Goal: Find specific page/section: Find specific page/section

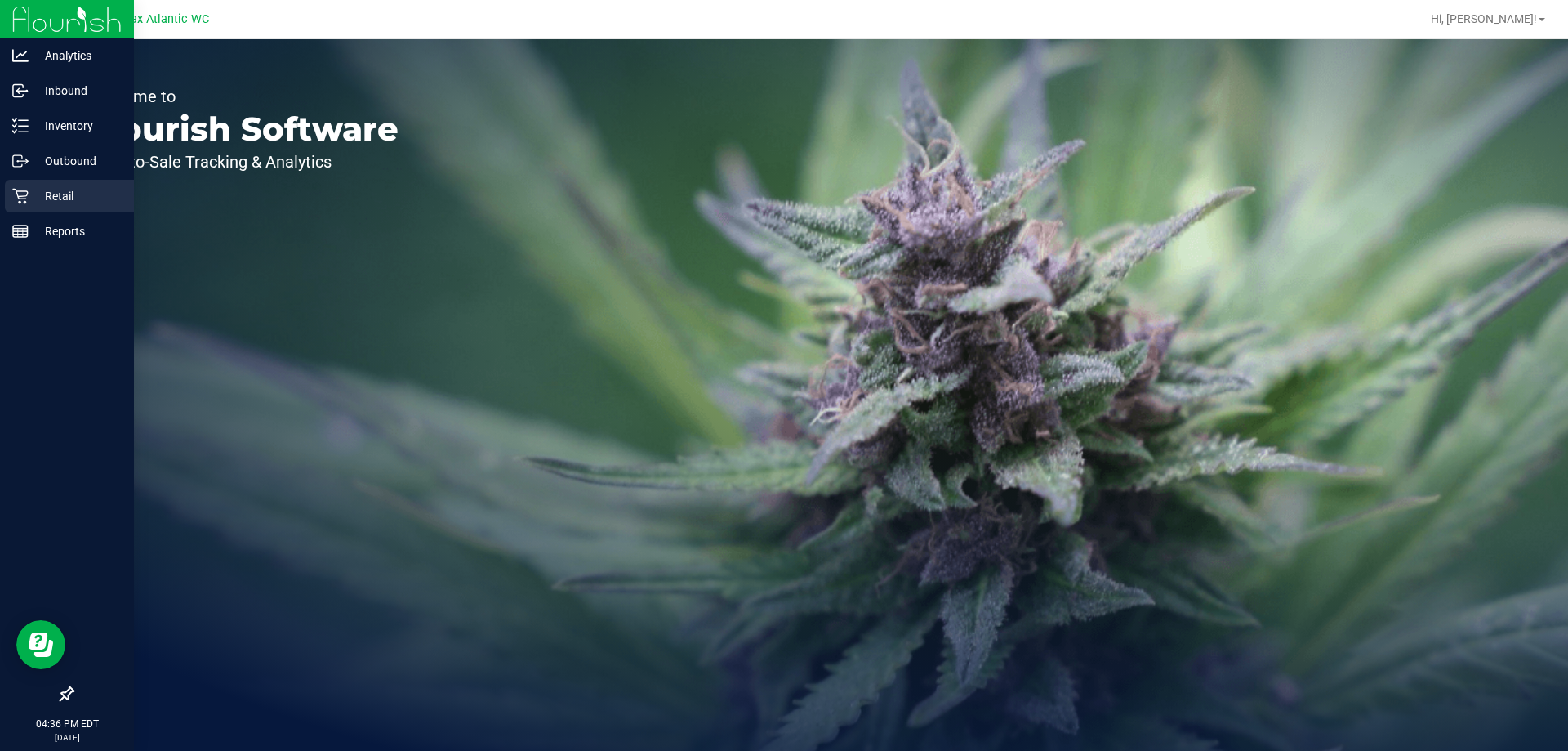
click at [10, 196] on div "Retail" at bounding box center [69, 195] width 129 height 33
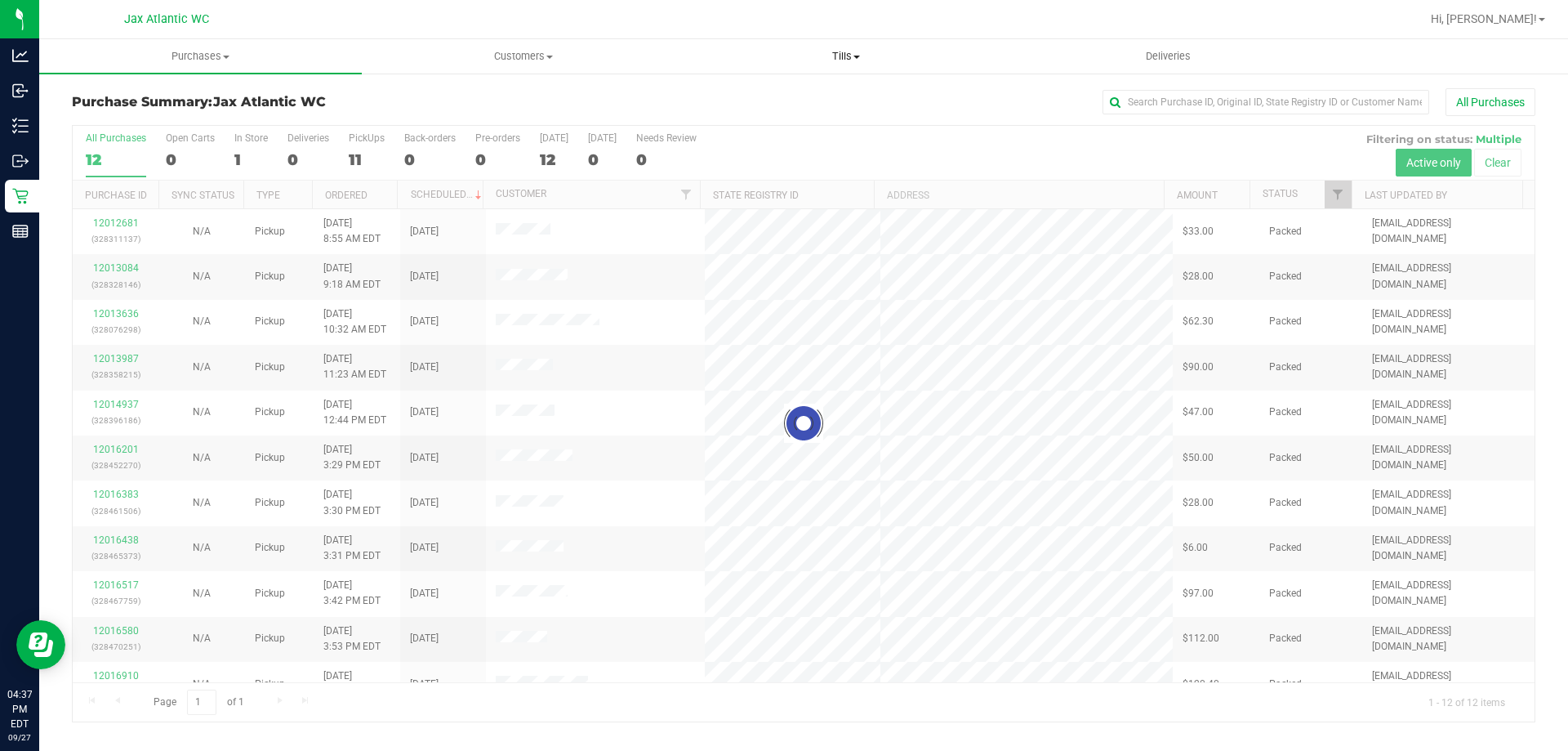
click at [843, 58] on span "Tills" at bounding box center [846, 56] width 321 height 15
click at [746, 93] on span "Manage tills" at bounding box center [740, 99] width 110 height 14
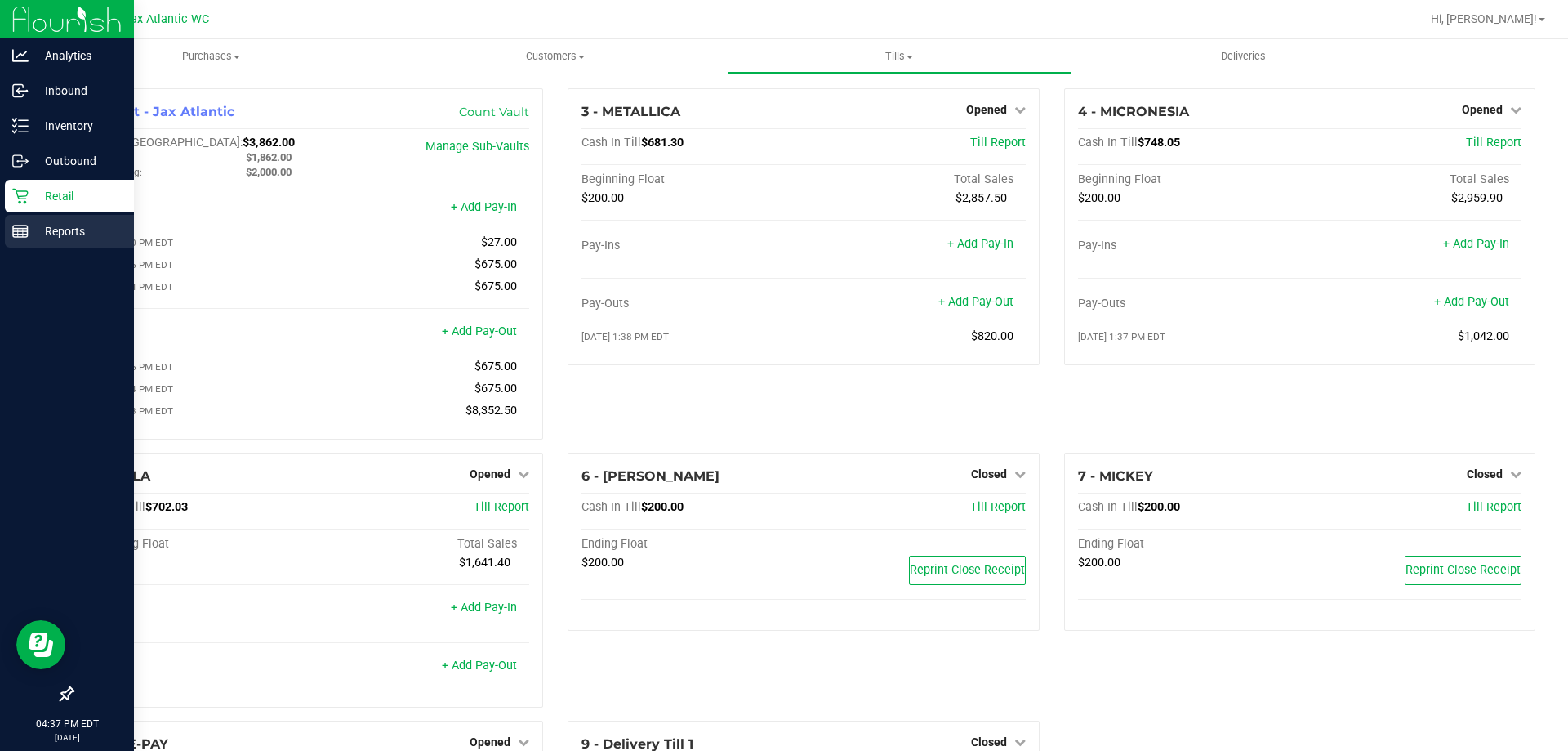
click at [14, 229] on line at bounding box center [20, 229] width 15 height 0
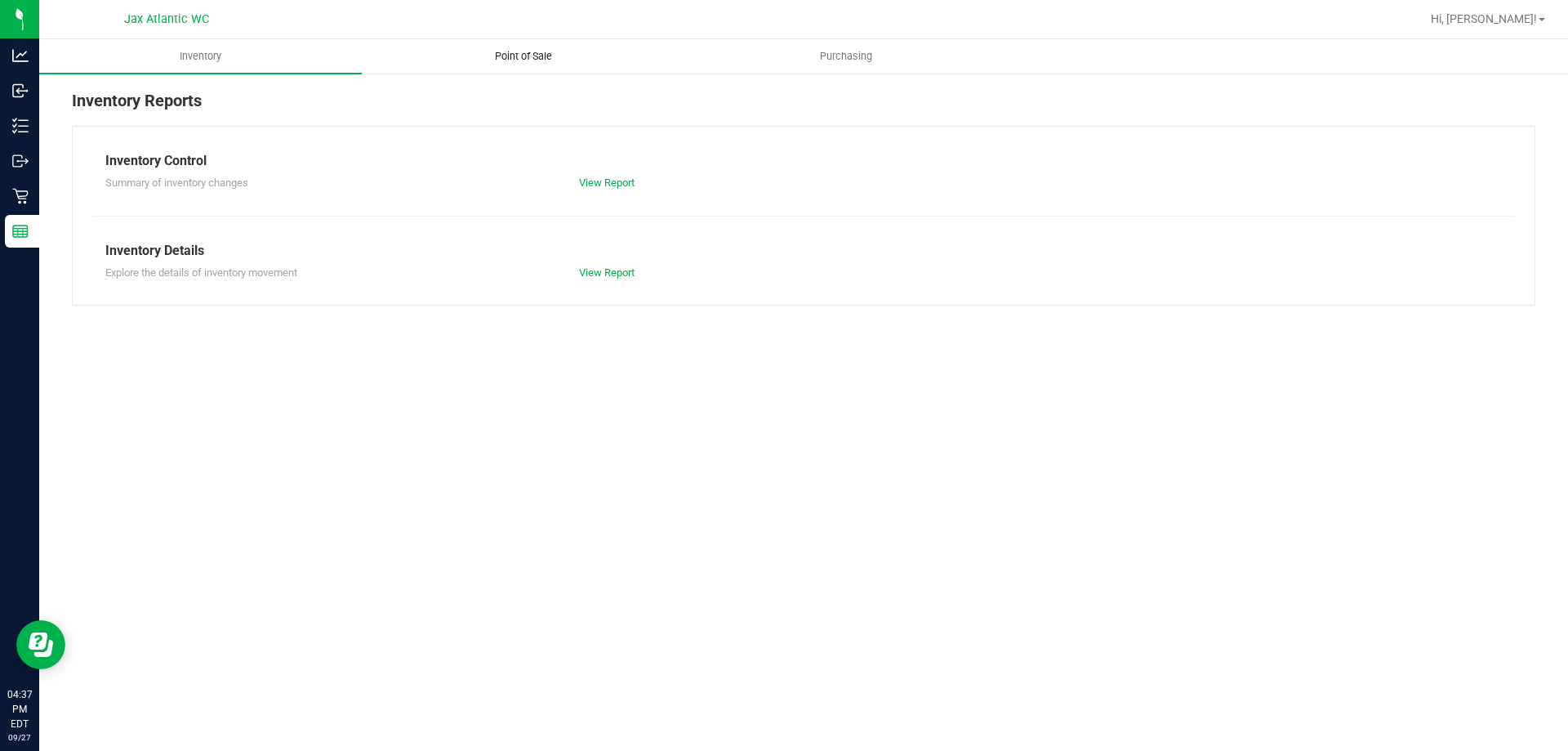
click at [497, 58] on span "Point of Sale" at bounding box center [523, 56] width 102 height 15
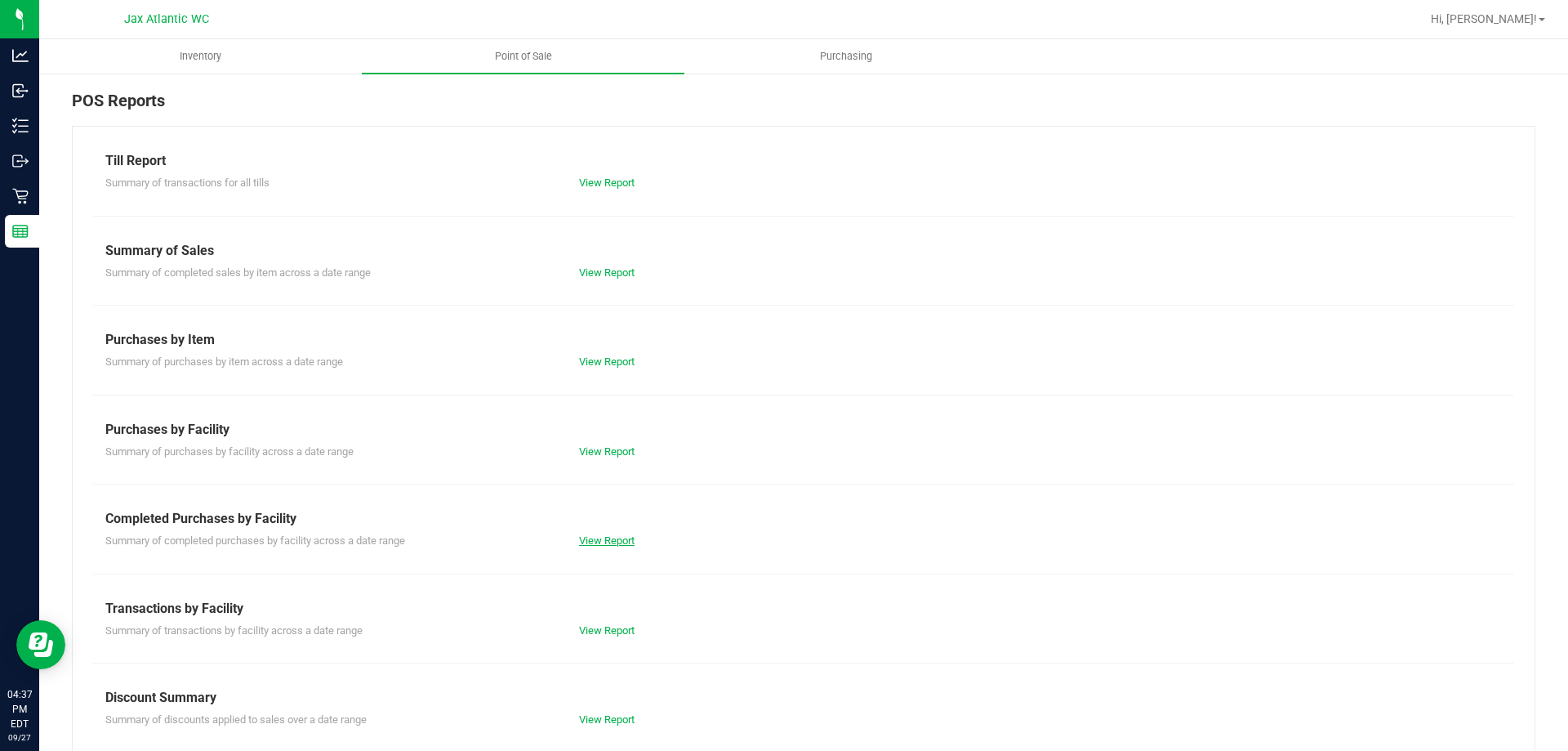
click at [611, 535] on link "View Report" at bounding box center [607, 540] width 55 height 12
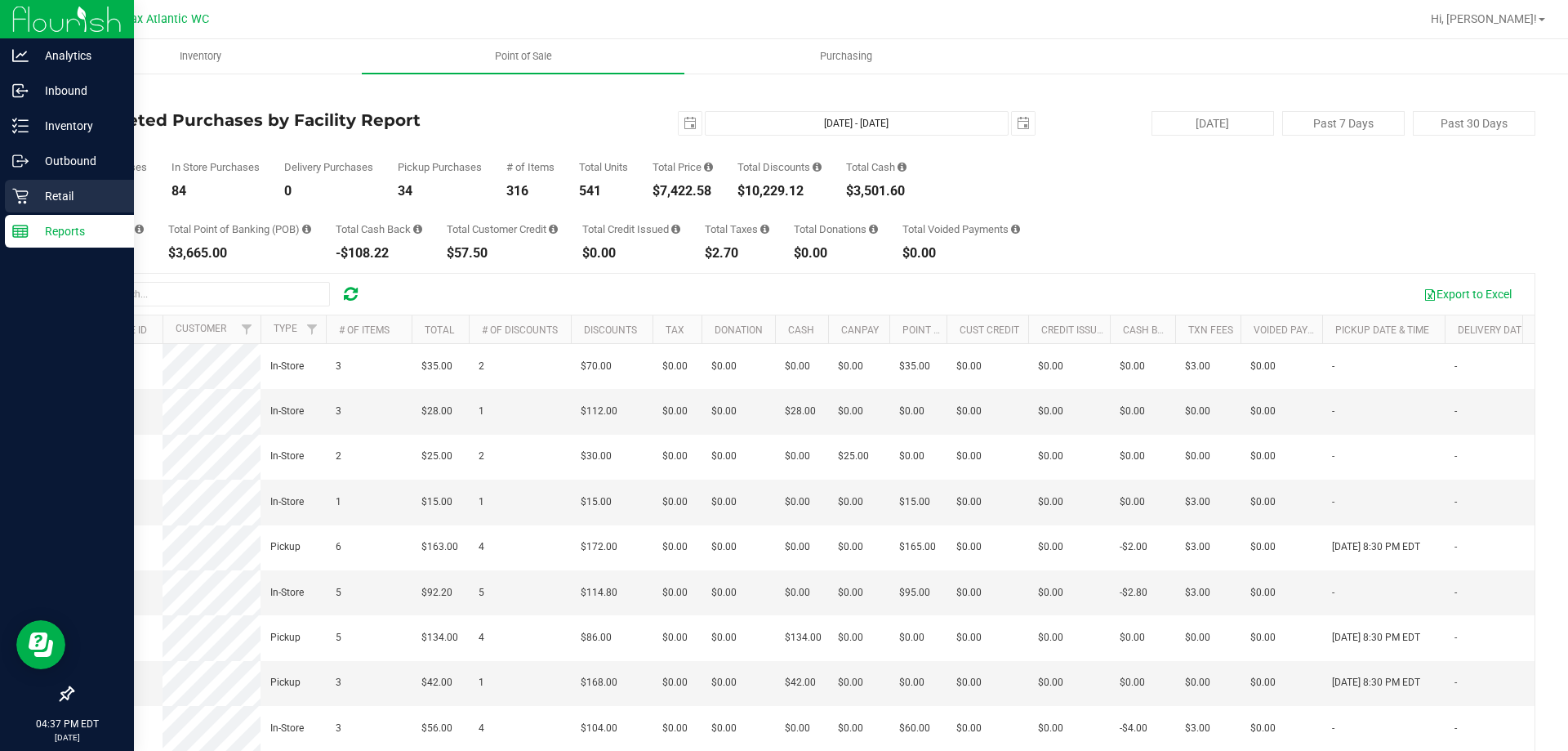
click at [29, 195] on p "Retail" at bounding box center [77, 196] width 98 height 20
